Goal: Transaction & Acquisition: Purchase product/service

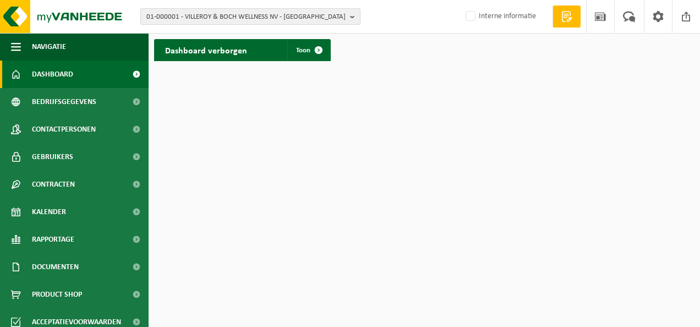
click at [355, 15] on b "button" at bounding box center [355, 16] width 10 height 15
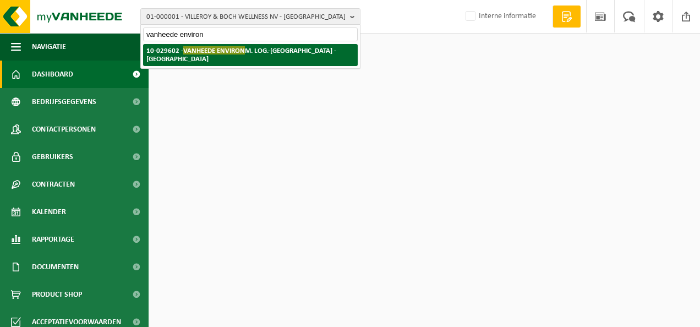
type input "vanheede environ"
click at [281, 50] on strong "10-029602 - VANHEEDE ENVIRON M. LOG.-SMISSE - GELUWE" at bounding box center [241, 54] width 190 height 17
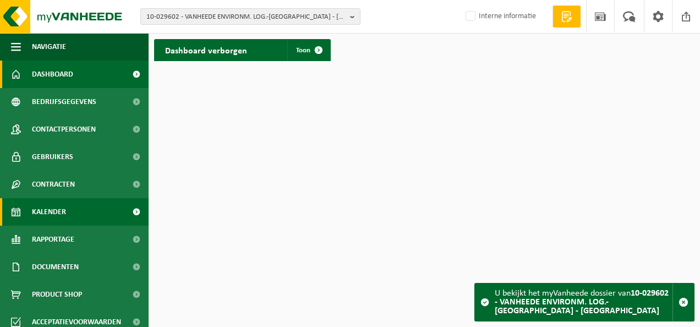
click at [51, 208] on span "Kalender" at bounding box center [49, 212] width 34 height 28
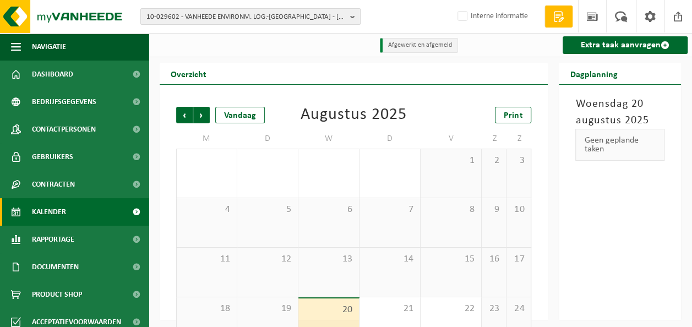
click at [216, 19] on span "10-029602 - VANHEEDE ENVIRONM. LOG.-SMISSE - GELUWE" at bounding box center [245, 17] width 199 height 17
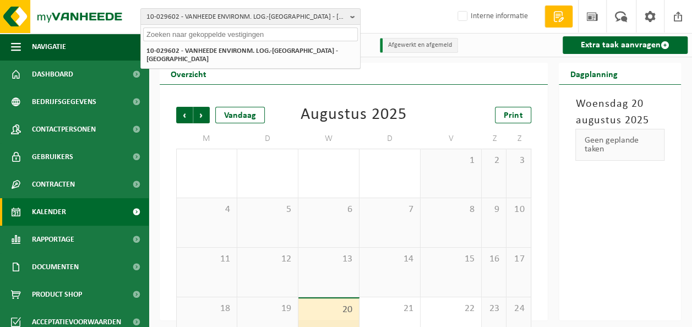
click at [214, 34] on input "text" at bounding box center [250, 35] width 215 height 14
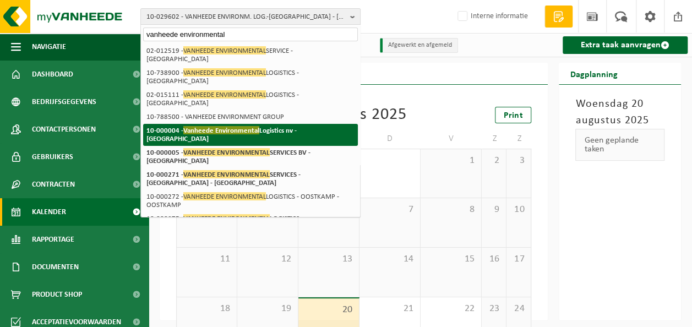
type input "vanheede environmental"
click at [254, 126] on span "Vanheede Environmental" at bounding box center [221, 130] width 76 height 8
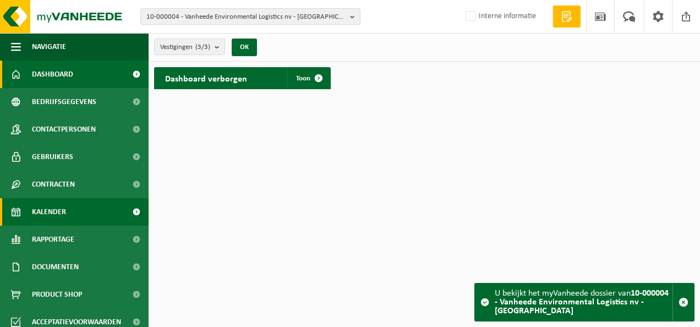
click at [58, 213] on span "Kalender" at bounding box center [49, 212] width 34 height 28
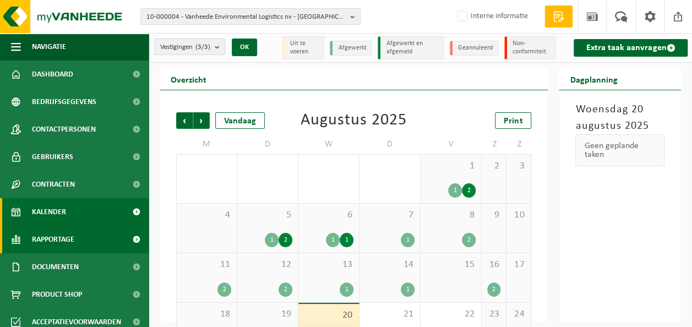
click at [62, 238] on span "Rapportage" at bounding box center [53, 240] width 42 height 28
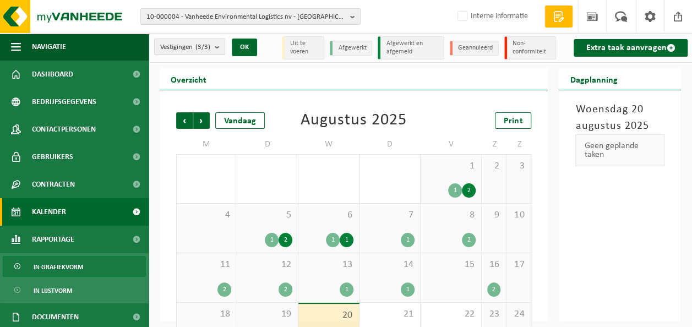
click at [73, 266] on span "In grafiekvorm" at bounding box center [59, 267] width 50 height 21
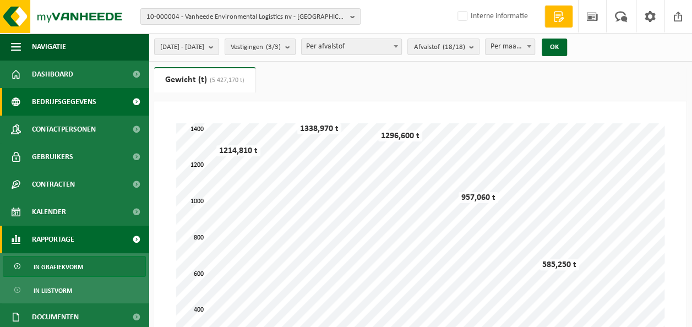
click at [52, 100] on span "Bedrijfsgegevens" at bounding box center [64, 102] width 64 height 28
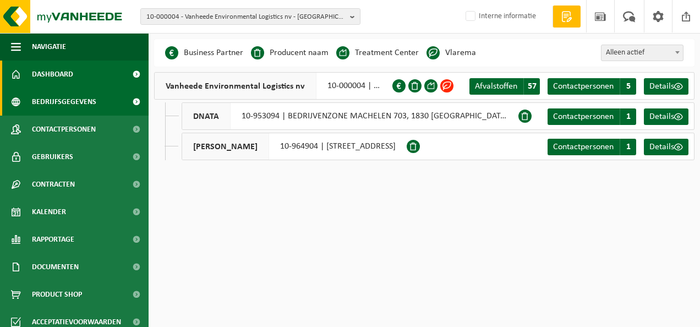
click at [55, 76] on span "Dashboard" at bounding box center [52, 75] width 41 height 28
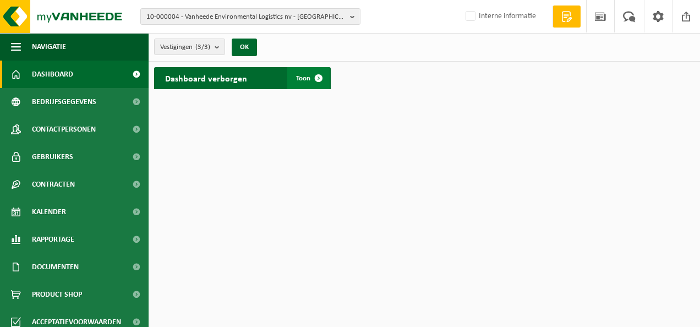
click at [307, 80] on span "Toon" at bounding box center [303, 78] width 14 height 7
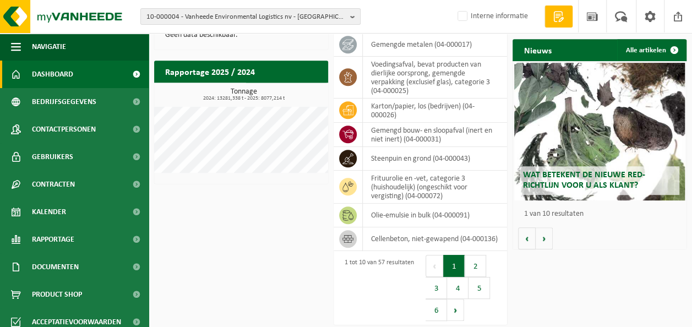
scroll to position [232, 0]
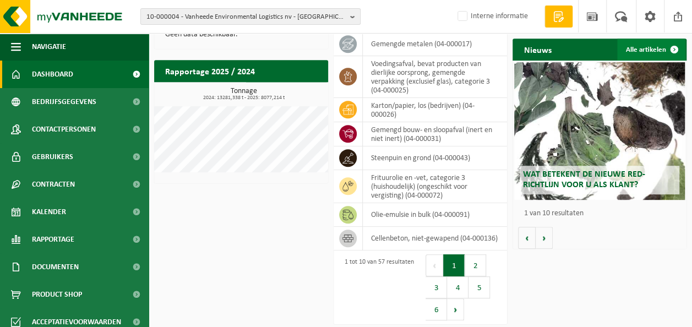
click at [647, 50] on link "Alle artikelen" at bounding box center [651, 50] width 68 height 22
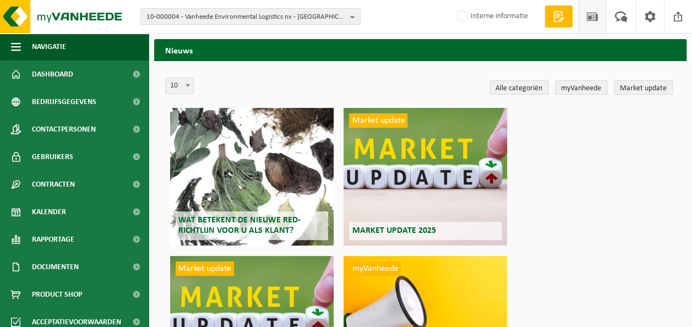
click at [391, 154] on div "Market update Market update 2025" at bounding box center [426, 177] width 164 height 138
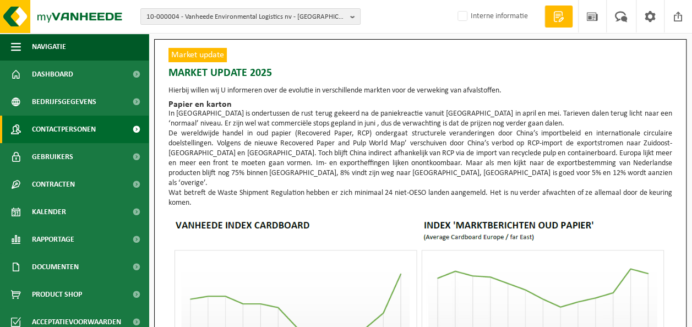
click at [75, 126] on span "Contactpersonen" at bounding box center [64, 130] width 64 height 28
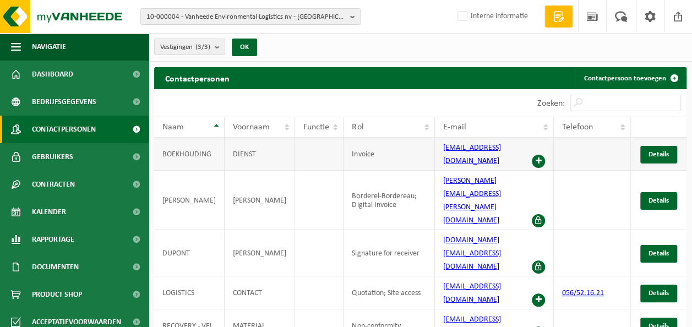
scroll to position [17, 0]
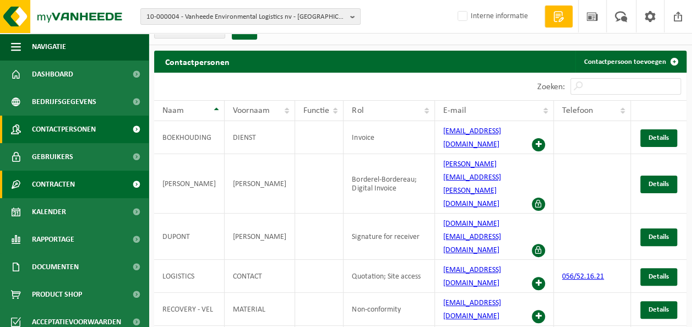
click at [73, 182] on span "Contracten" at bounding box center [53, 185] width 43 height 28
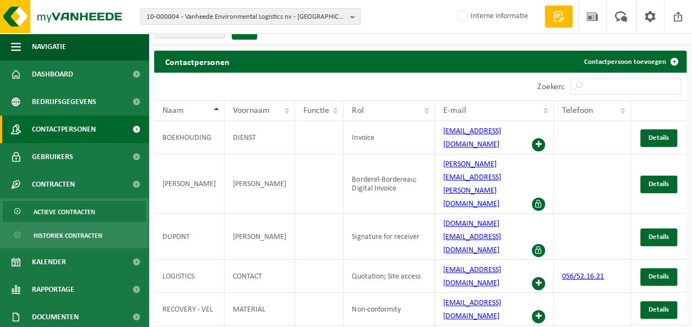
click at [73, 207] on span "Actieve contracten" at bounding box center [65, 212] width 62 height 21
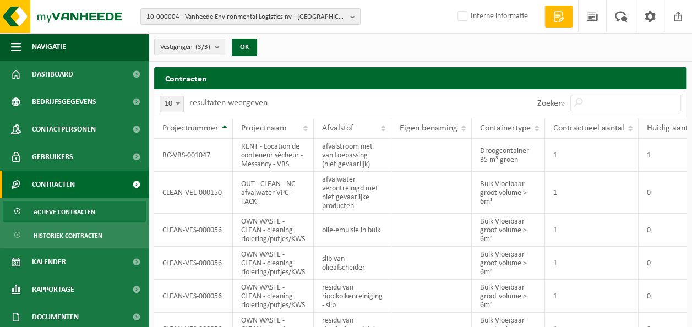
click at [654, 124] on span "Huidig aantal" at bounding box center [671, 128] width 48 height 9
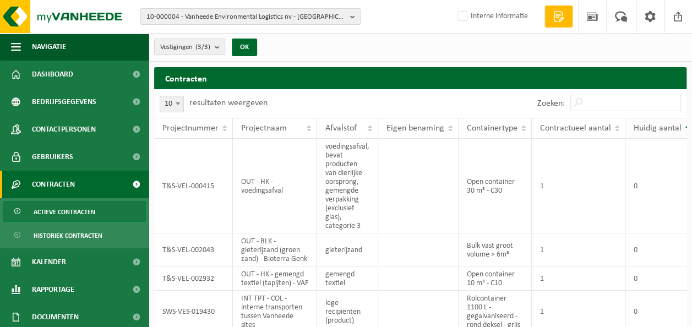
click at [654, 124] on span "Huidig aantal" at bounding box center [658, 128] width 48 height 9
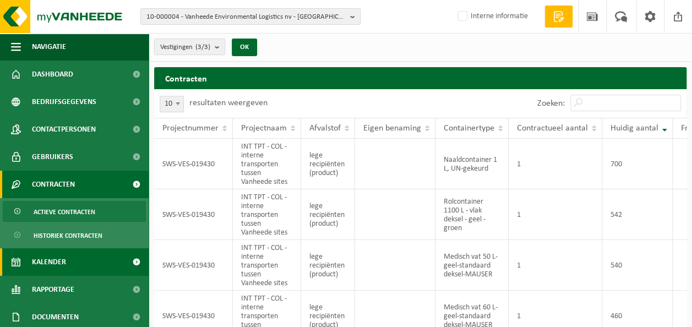
click at [57, 258] on span "Kalender" at bounding box center [49, 262] width 34 height 28
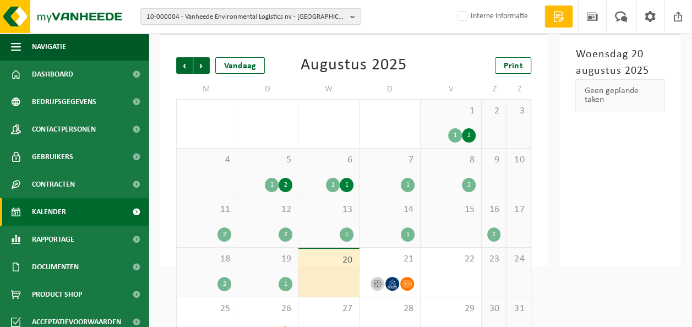
scroll to position [85, 0]
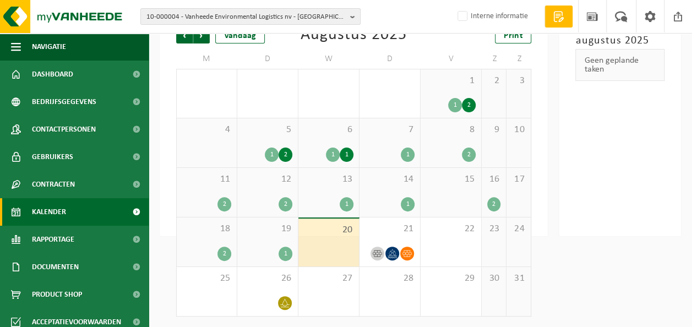
click at [333, 236] on div "20" at bounding box center [328, 243] width 61 height 48
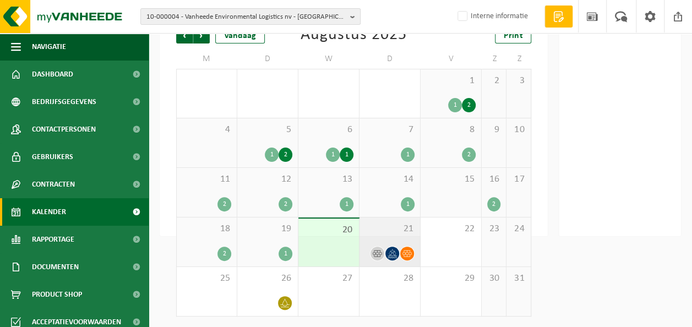
click at [389, 230] on span "21" at bounding box center [390, 229] width 50 height 12
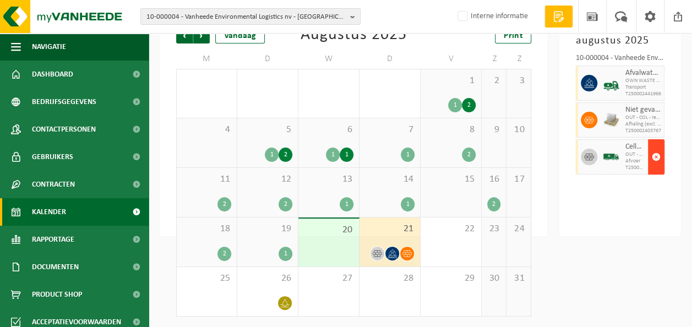
click at [655, 154] on span "button" at bounding box center [656, 157] width 9 height 22
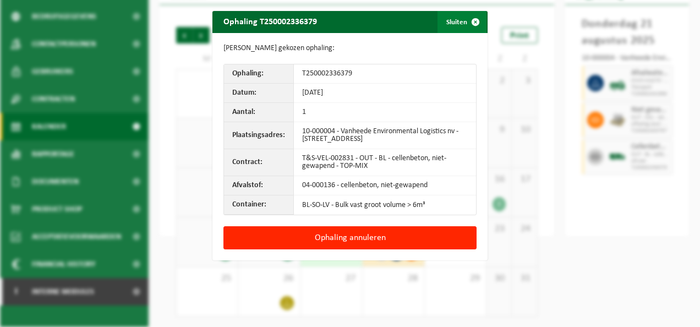
click at [471, 22] on span "button" at bounding box center [476, 22] width 22 height 22
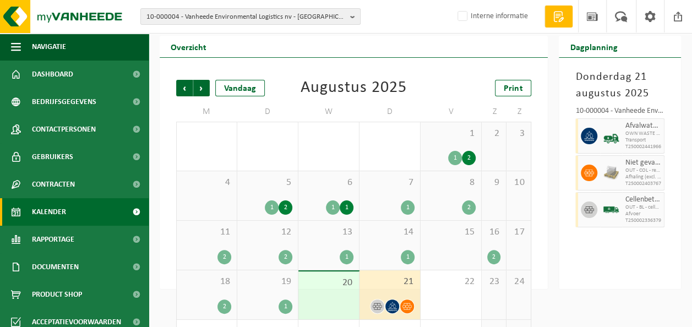
scroll to position [0, 0]
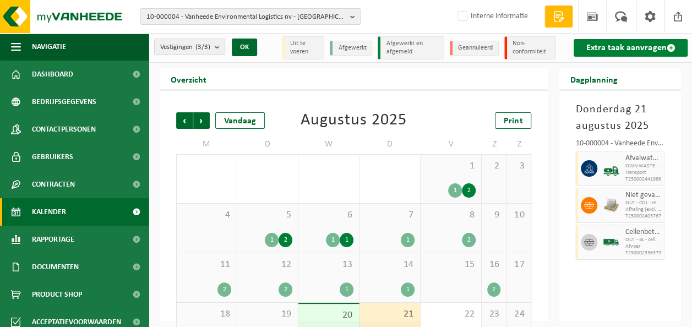
click at [624, 45] on link "Extra taak aanvragen" at bounding box center [631, 48] width 114 height 18
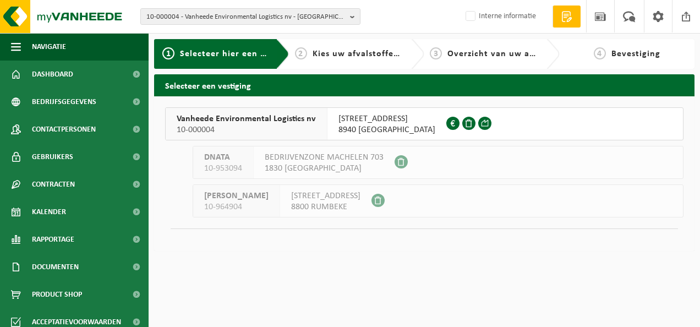
click at [265, 124] on span "10-000004" at bounding box center [246, 129] width 139 height 11
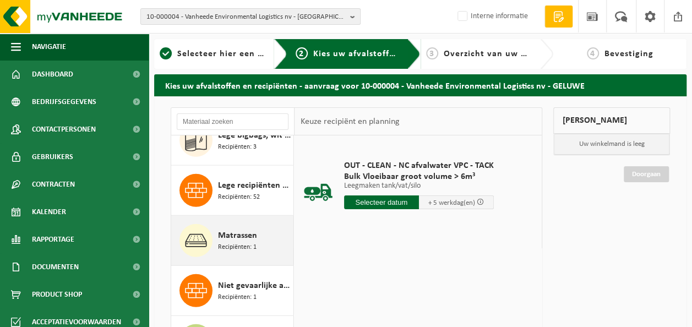
click at [225, 234] on span "Matrassen" at bounding box center [237, 235] width 39 height 13
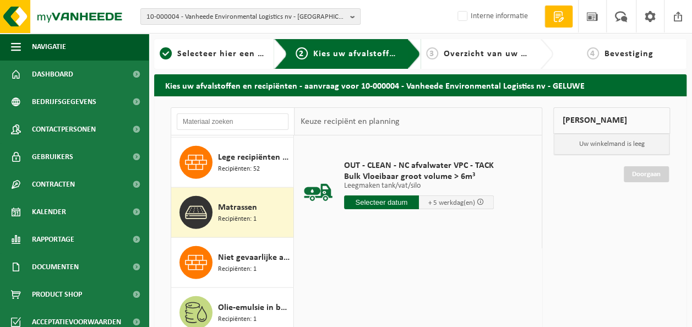
scroll to position [1547, 0]
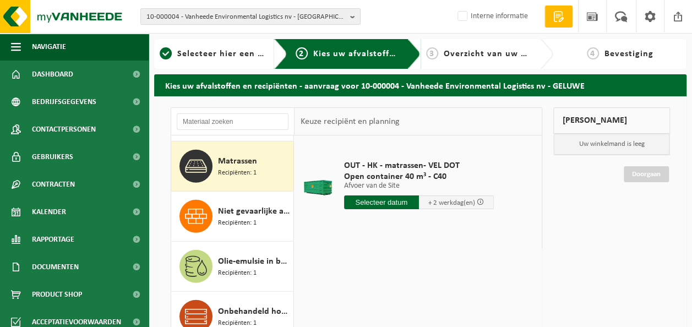
click at [379, 200] on input "text" at bounding box center [381, 202] width 75 height 14
click at [381, 200] on input "text" at bounding box center [381, 202] width 75 height 14
click at [396, 203] on input "text" at bounding box center [381, 202] width 75 height 14
click at [382, 200] on input "text" at bounding box center [381, 202] width 75 height 14
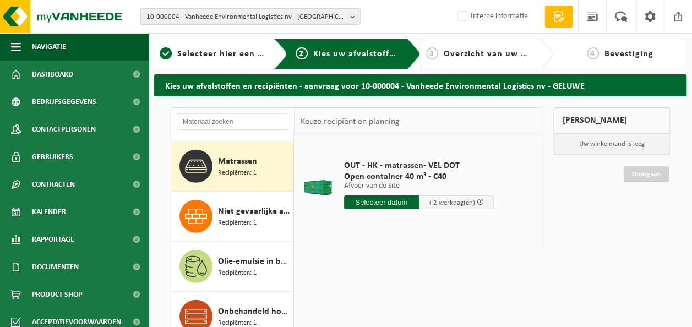
click at [383, 202] on input "text" at bounding box center [381, 202] width 75 height 14
click at [382, 198] on input "text" at bounding box center [381, 202] width 75 height 14
click at [378, 201] on input "text" at bounding box center [381, 202] width 75 height 14
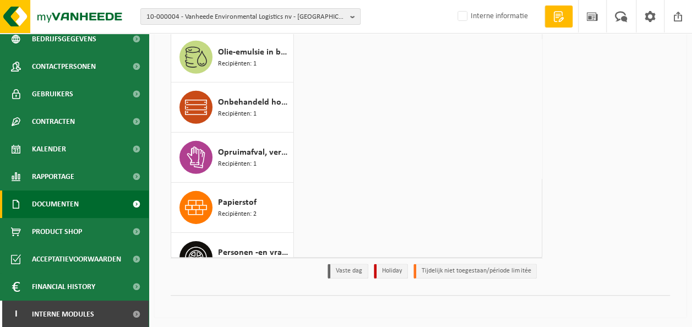
scroll to position [64, 0]
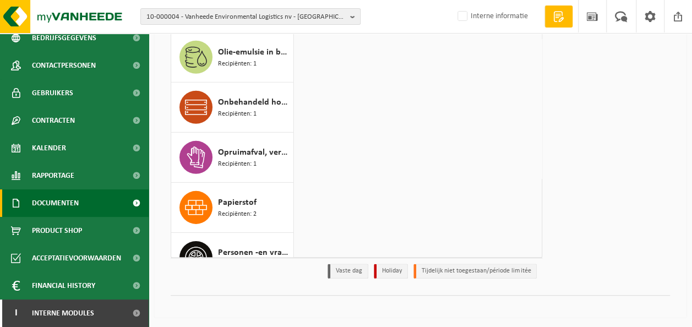
click at [76, 196] on span "Documenten" at bounding box center [55, 203] width 47 height 28
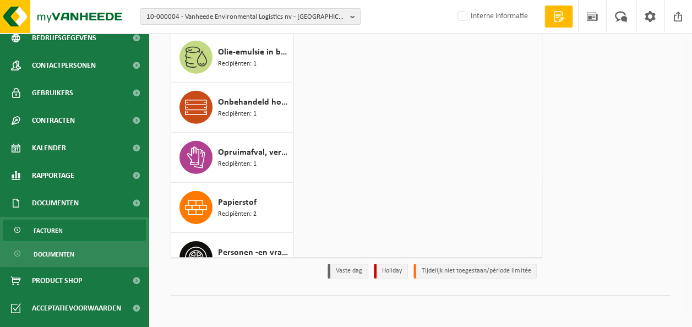
click at [68, 228] on link "Facturen" at bounding box center [74, 230] width 143 height 21
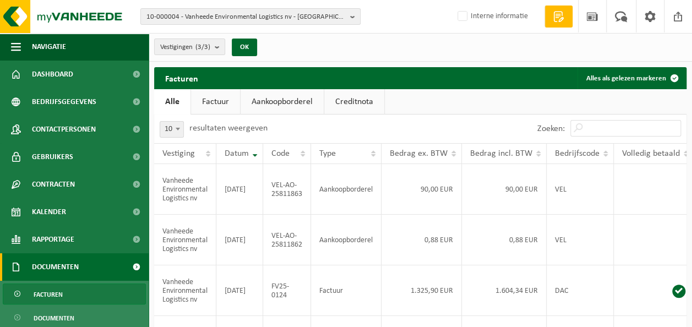
click at [215, 105] on link "Factuur" at bounding box center [215, 101] width 49 height 25
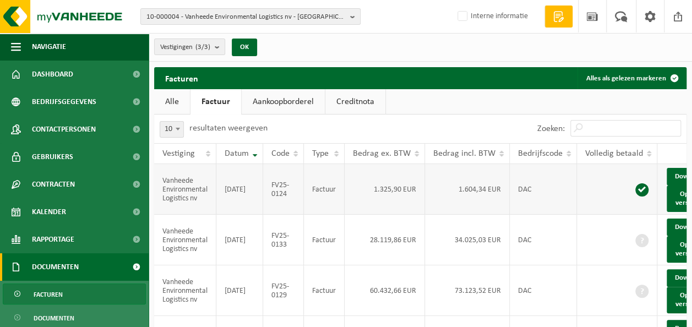
scroll to position [0, 36]
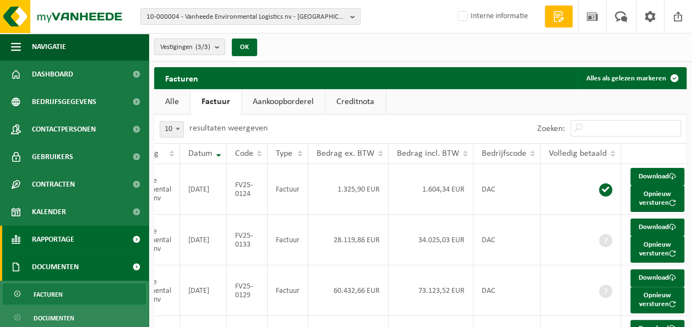
click at [86, 241] on link "Rapportage" at bounding box center [74, 240] width 149 height 28
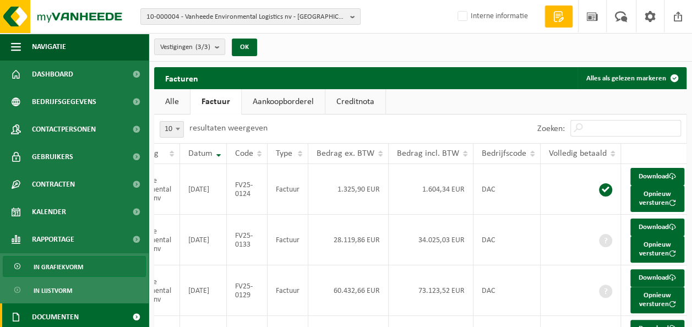
drag, startPoint x: 86, startPoint y: 241, endPoint x: 63, endPoint y: 266, distance: 35.1
click at [63, 266] on span "In grafiekvorm" at bounding box center [59, 267] width 50 height 21
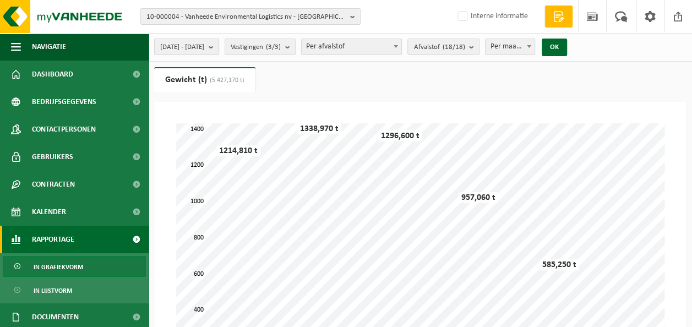
click at [204, 47] on span "[DATE] - [DATE]" at bounding box center [182, 47] width 44 height 17
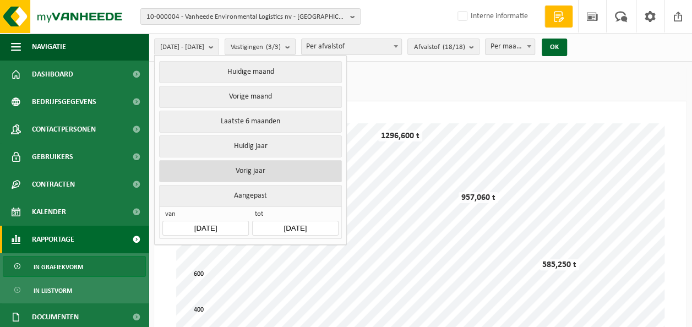
click at [270, 168] on button "Vorig jaar" at bounding box center [250, 171] width 182 height 22
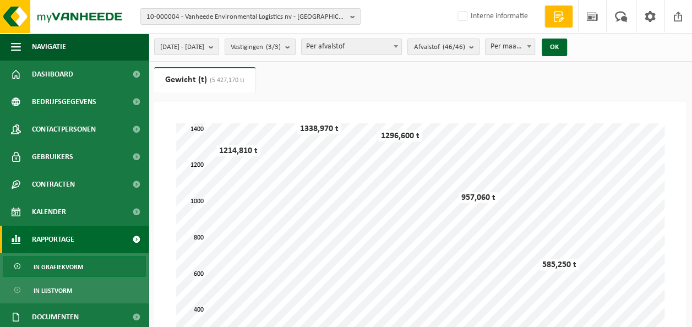
click at [465, 46] on count "(46/46)" at bounding box center [453, 46] width 23 height 7
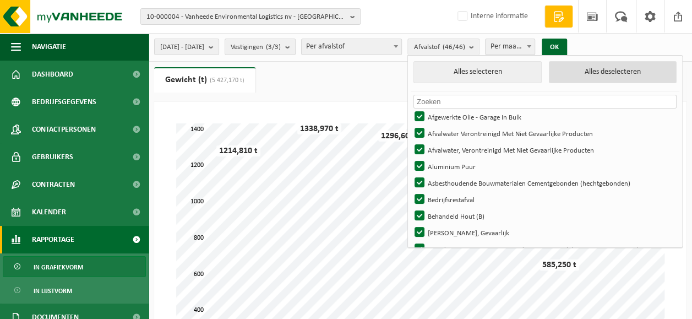
click at [617, 71] on button "Alles deselecteren" at bounding box center [613, 72] width 128 height 22
checkbox input "false"
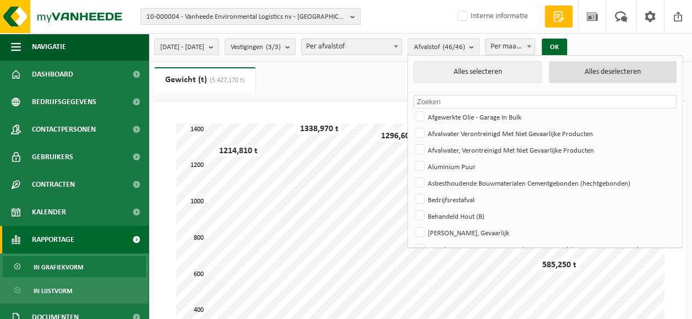
checkbox input "false"
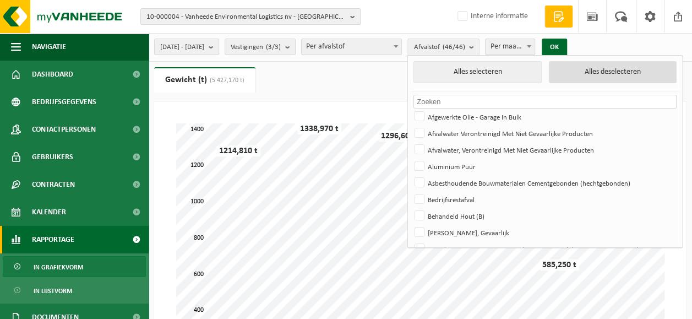
checkbox input "false"
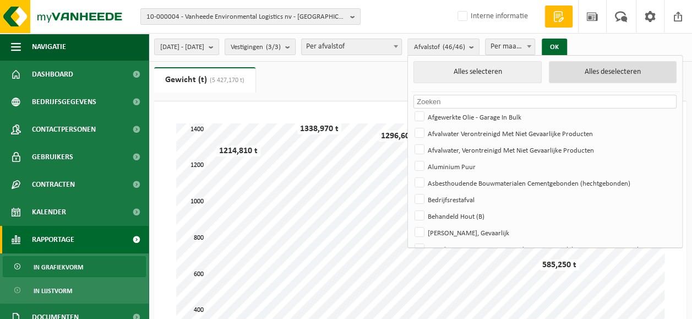
checkbox input "false"
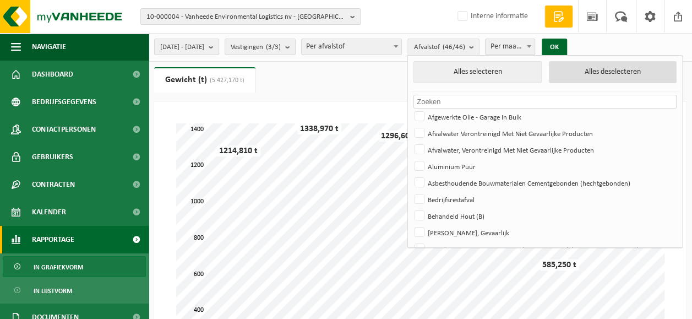
checkbox input "false"
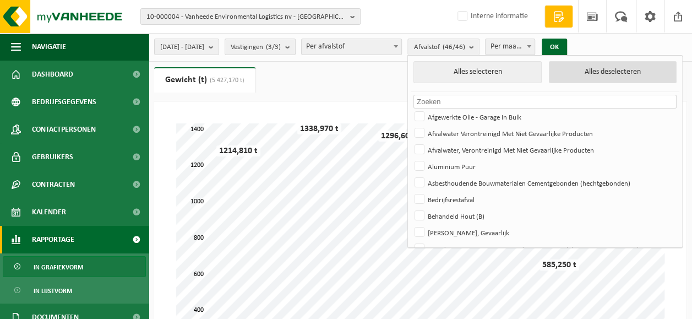
checkbox input "false"
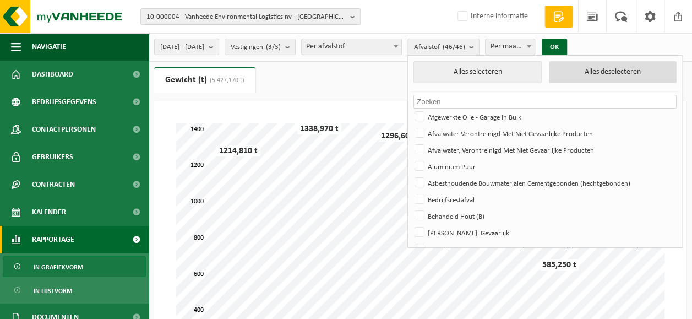
checkbox input "false"
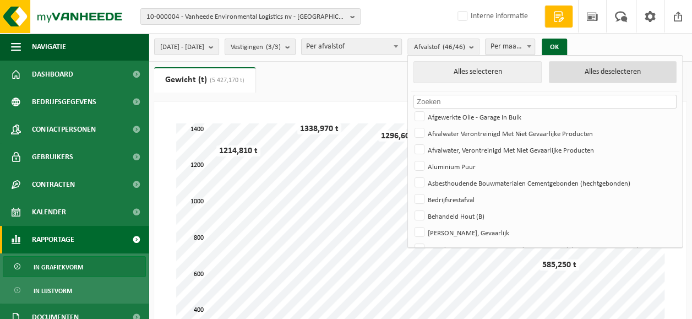
checkbox input "false"
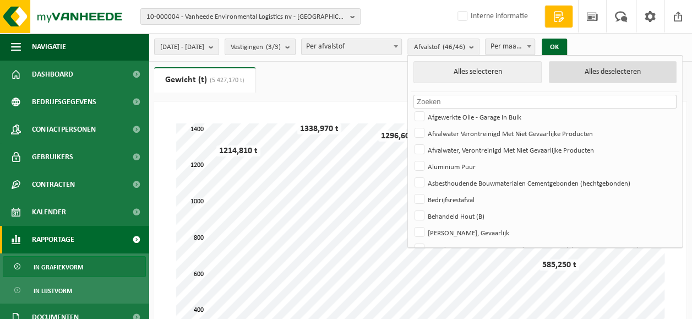
checkbox input "false"
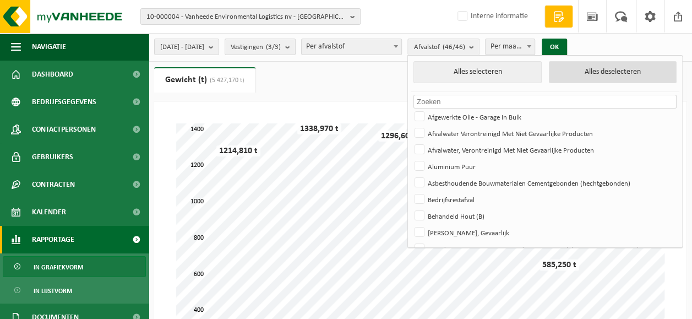
checkbox input "false"
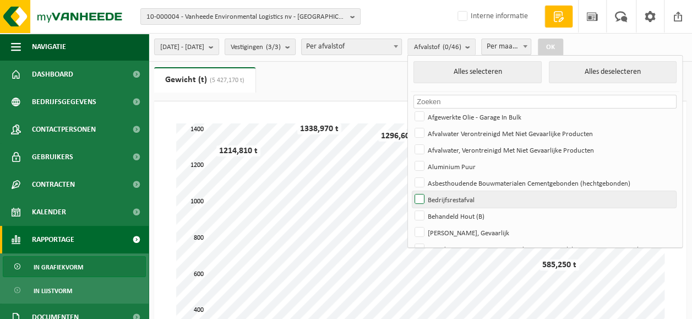
click at [493, 202] on label "Bedrijfsrestafval" at bounding box center [543, 199] width 263 height 17
click at [411, 191] on input "Bedrijfsrestafval" at bounding box center [410, 190] width 1 height 1
checkbox input "true"
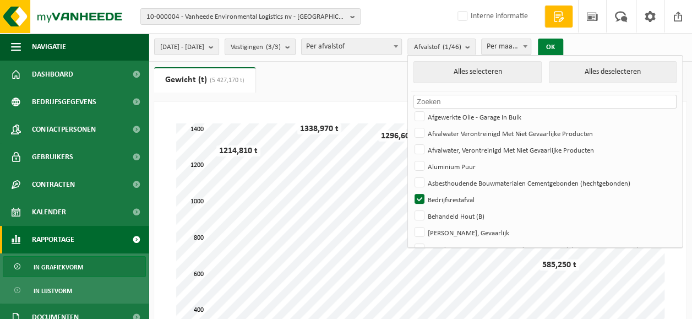
click at [563, 46] on button "OK" at bounding box center [550, 48] width 25 height 18
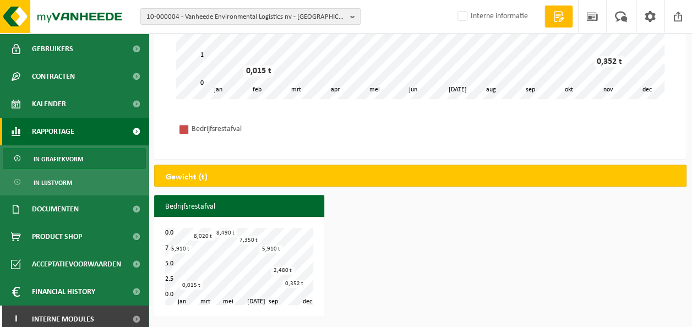
scroll to position [110, 0]
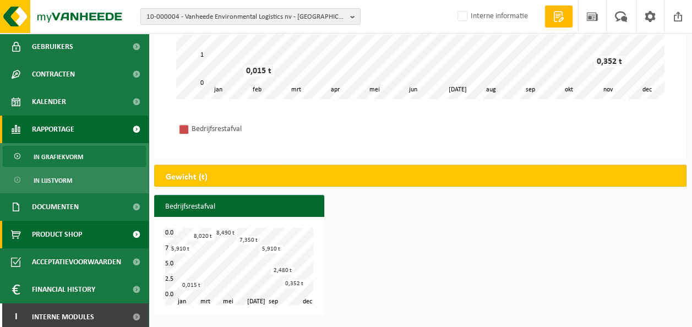
click at [60, 233] on span "Product Shop" at bounding box center [57, 235] width 50 height 28
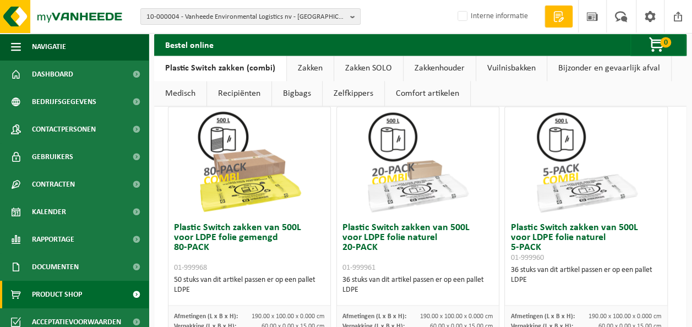
scroll to position [1046, 0]
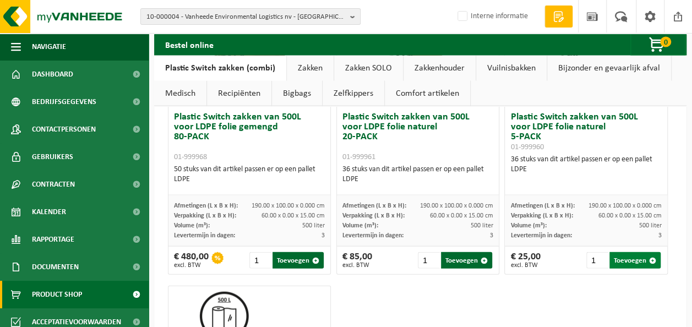
click at [624, 257] on button "Toevoegen" at bounding box center [634, 260] width 51 height 17
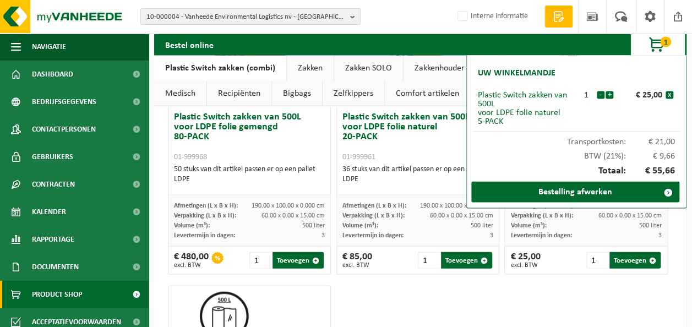
click at [665, 45] on span "1" at bounding box center [665, 42] width 11 height 10
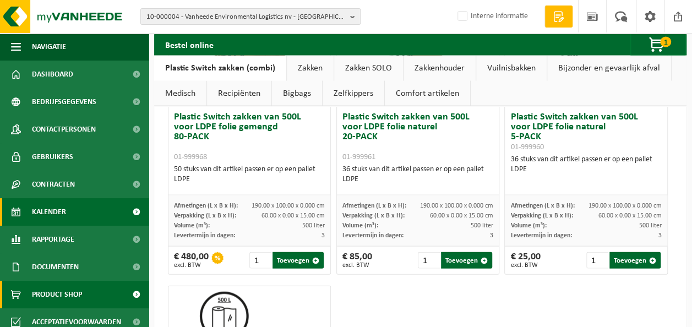
scroll to position [64, 0]
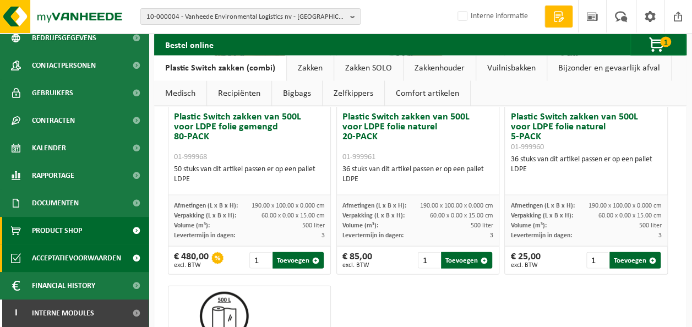
click at [77, 261] on span "Acceptatievoorwaarden" at bounding box center [76, 258] width 89 height 28
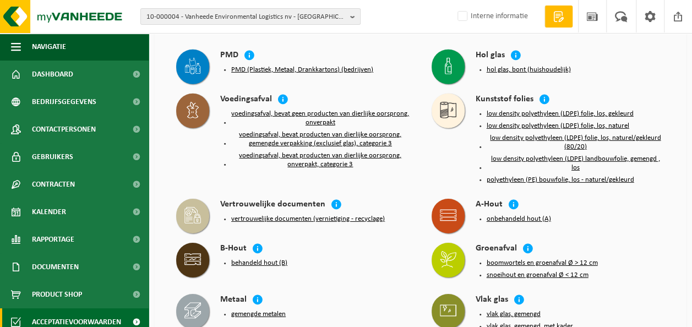
scroll to position [1652, 0]
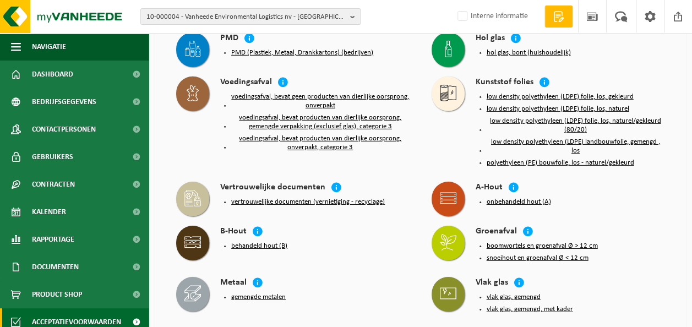
click at [259, 242] on button "behandeld hout (B)" at bounding box center [259, 246] width 56 height 9
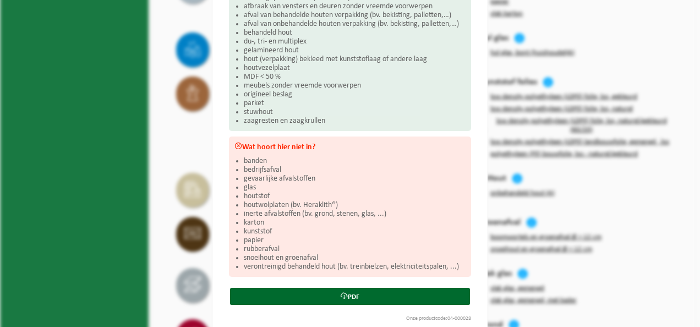
scroll to position [165, 0]
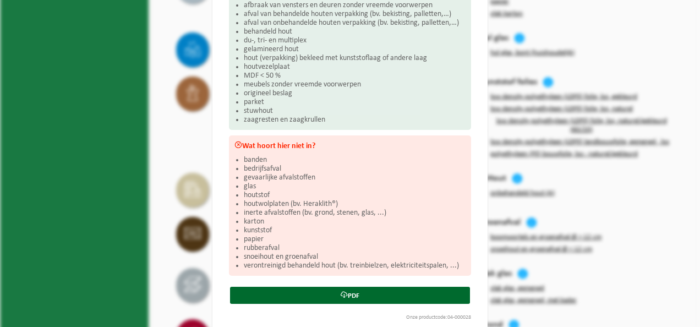
drag, startPoint x: 266, startPoint y: 194, endPoint x: 236, endPoint y: 198, distance: 31.1
click at [236, 198] on div "Wat hoort hier niet in? banden bedrijfsafval gevaarlijke afvalstoffen glas hout…" at bounding box center [350, 205] width 242 height 140
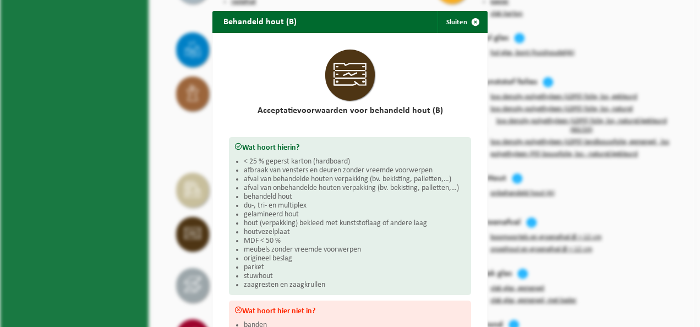
scroll to position [0, 0]
click at [470, 20] on span "button" at bounding box center [476, 22] width 22 height 22
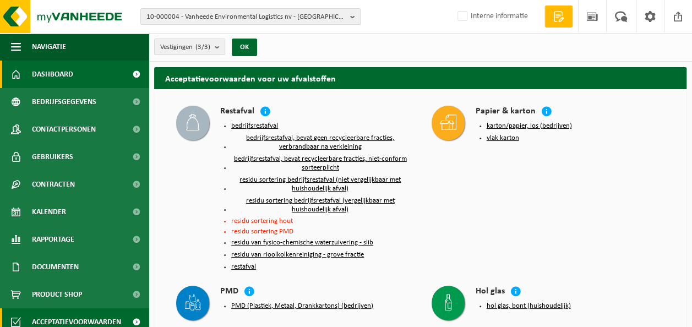
click at [49, 72] on span "Dashboard" at bounding box center [52, 75] width 41 height 28
